Goal: Task Accomplishment & Management: Complete application form

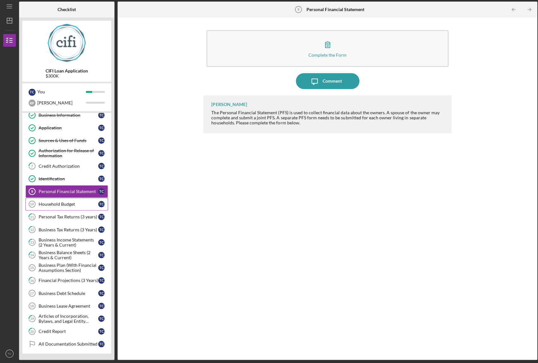
click at [54, 203] on div "Household Budget" at bounding box center [68, 204] width 60 height 5
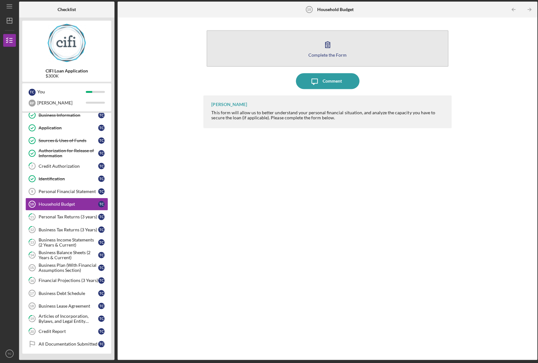
click at [323, 46] on icon "button" at bounding box center [326, 46] width 16 height 16
